Goal: Task Accomplishment & Management: Use online tool/utility

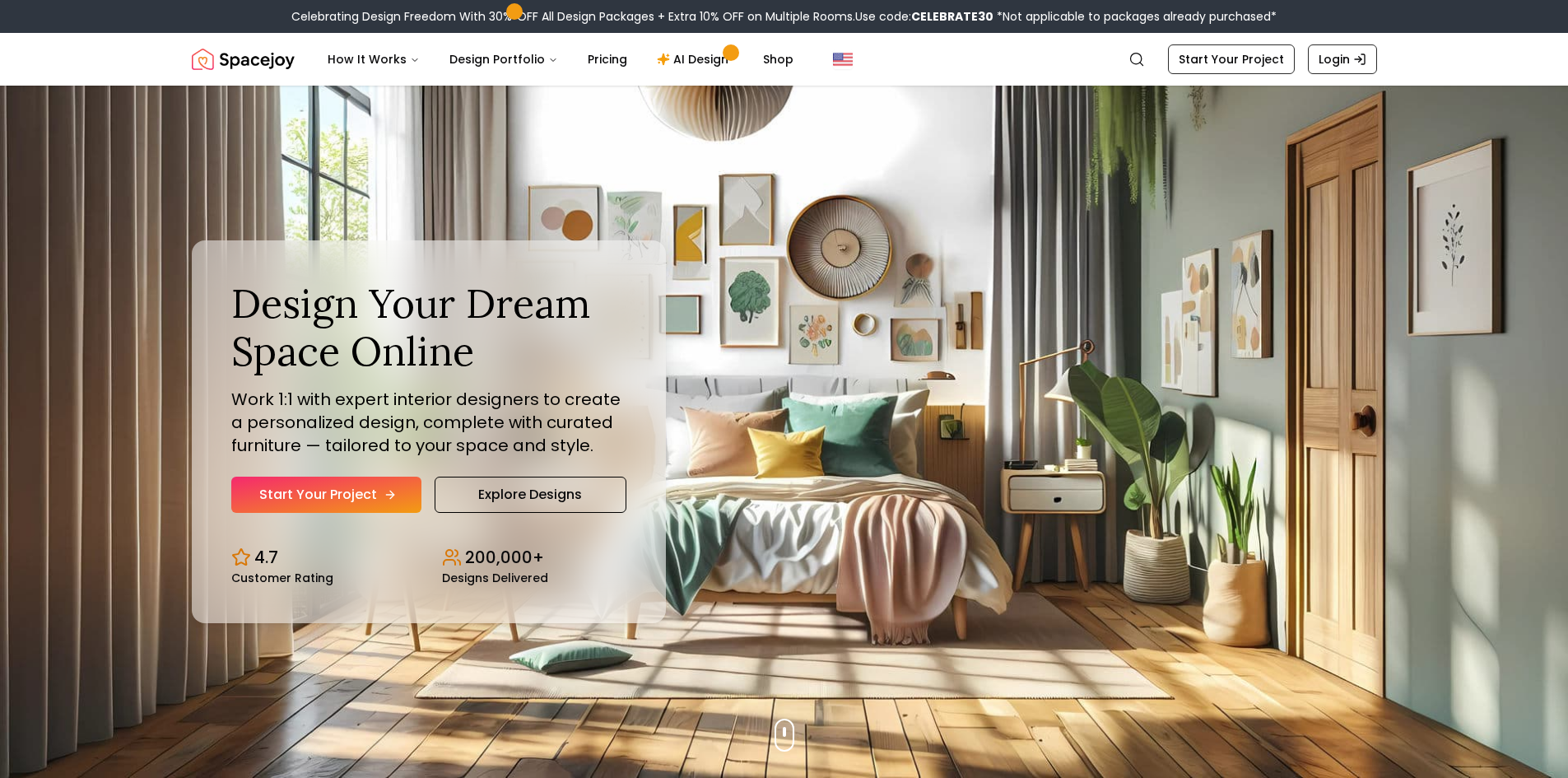
click at [349, 492] on link "Start Your Project" at bounding box center [326, 495] width 190 height 37
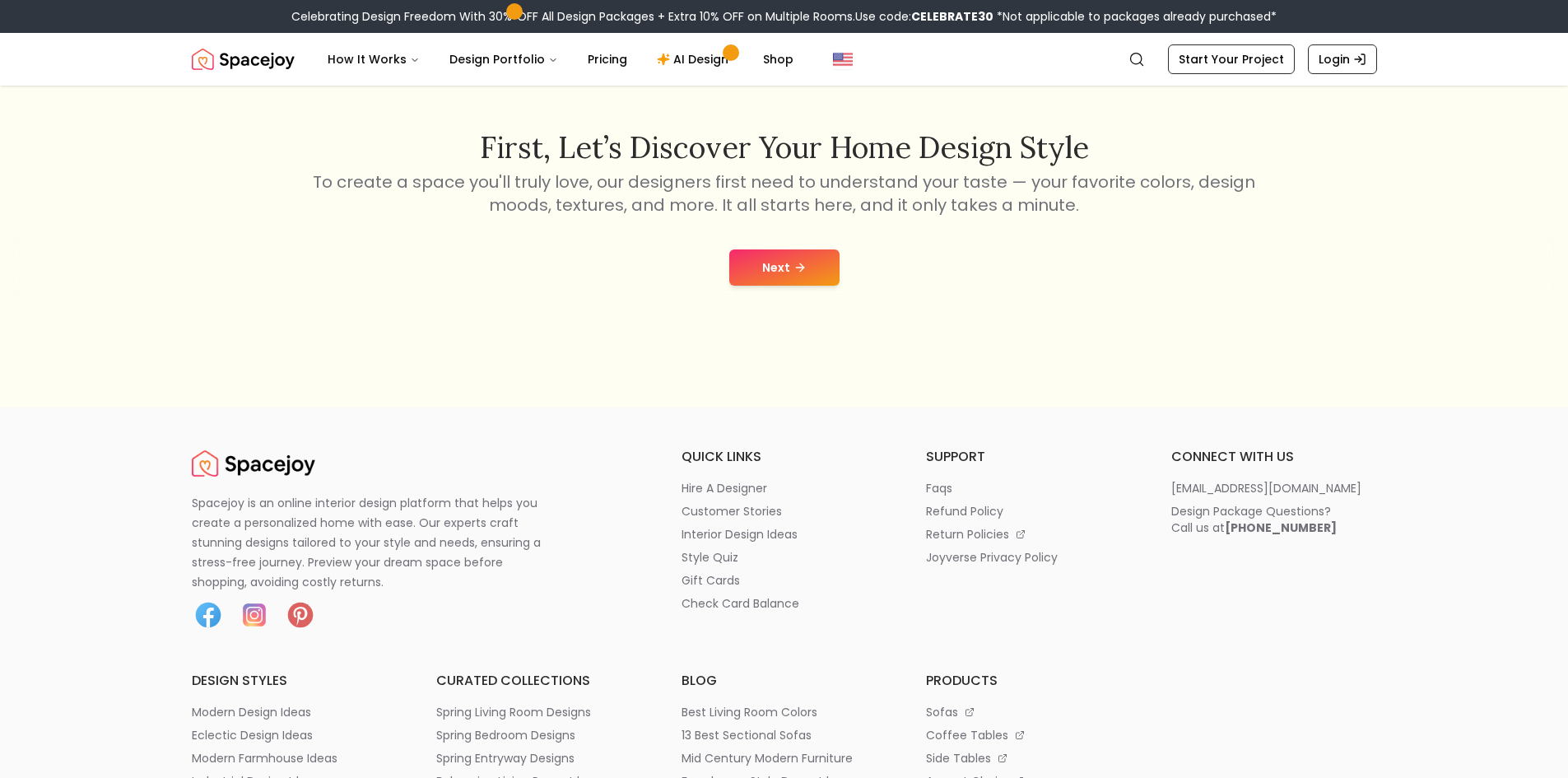
scroll to position [412, 0]
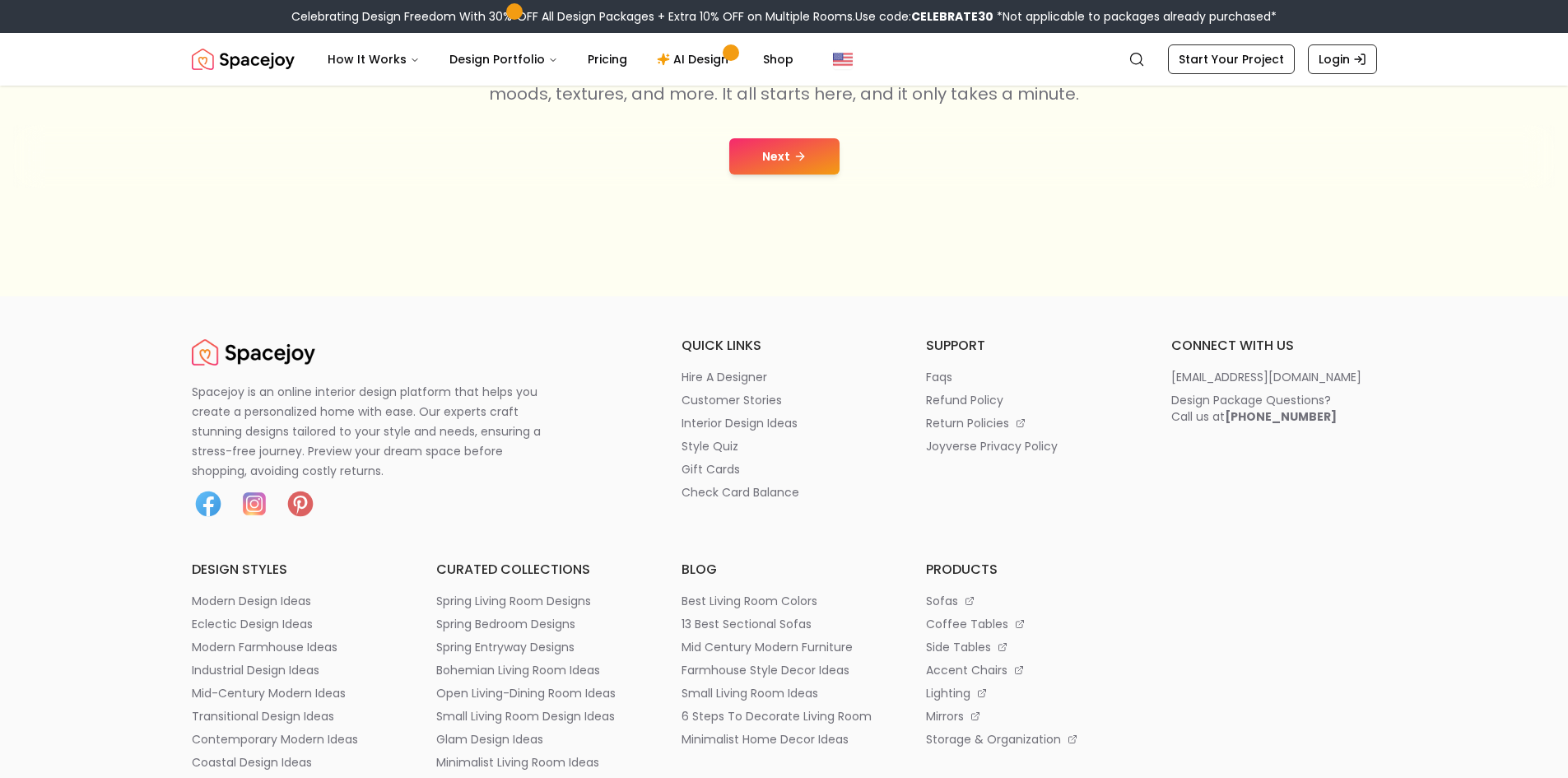
click at [794, 162] on icon at bounding box center [800, 156] width 13 height 13
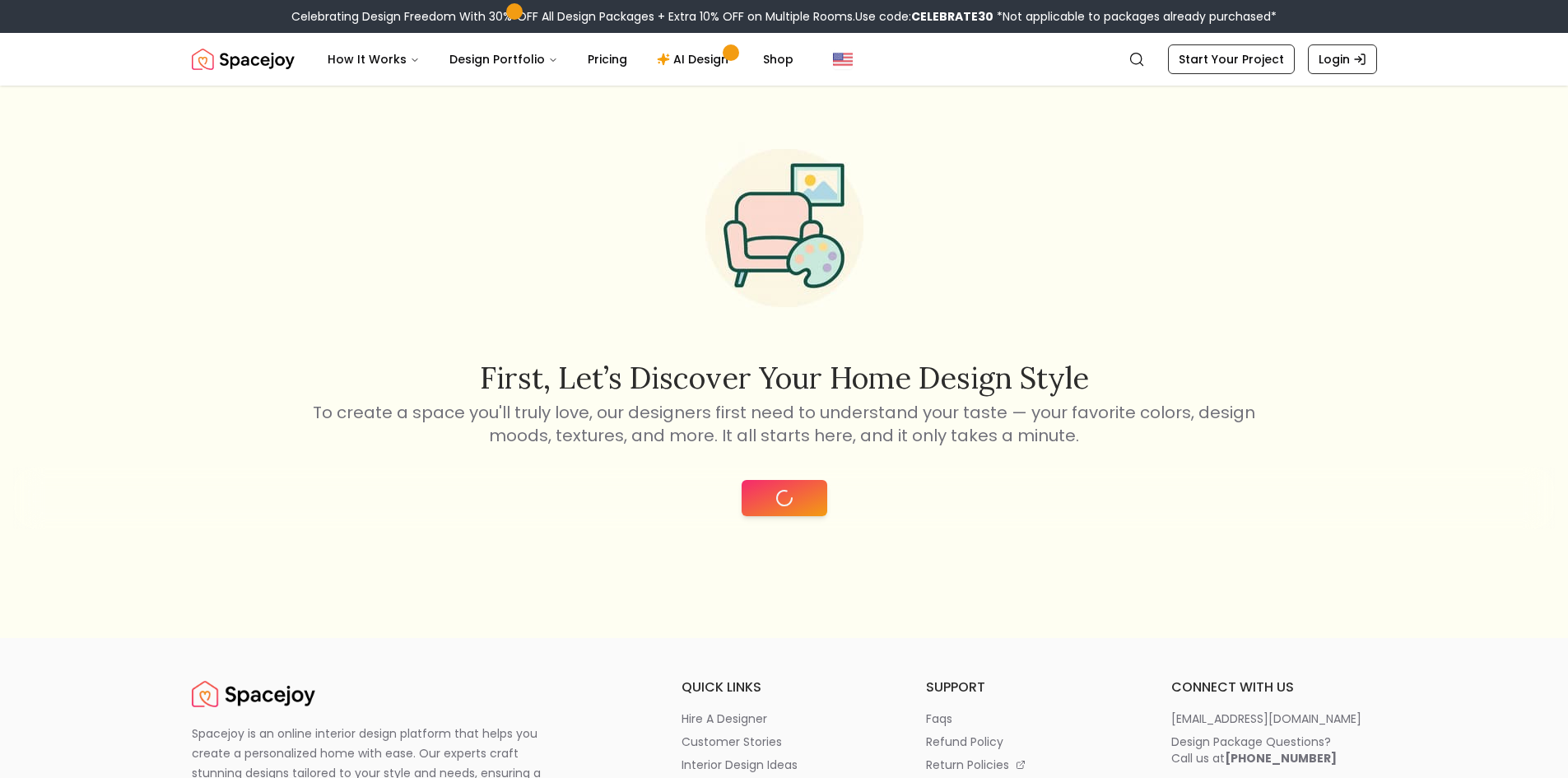
scroll to position [0, 0]
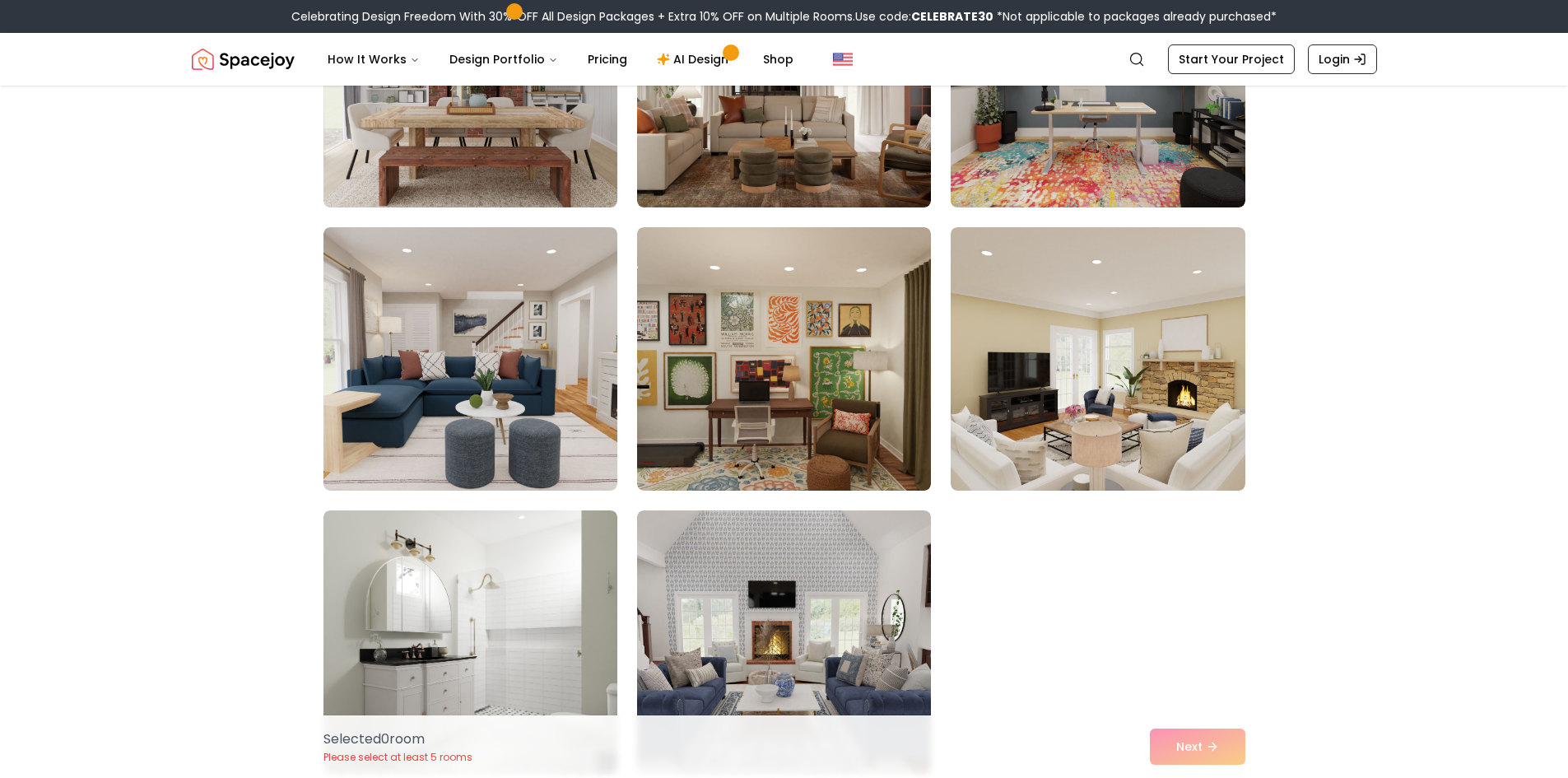
scroll to position [1482, 0]
